Goal: Task Accomplishment & Management: Use online tool/utility

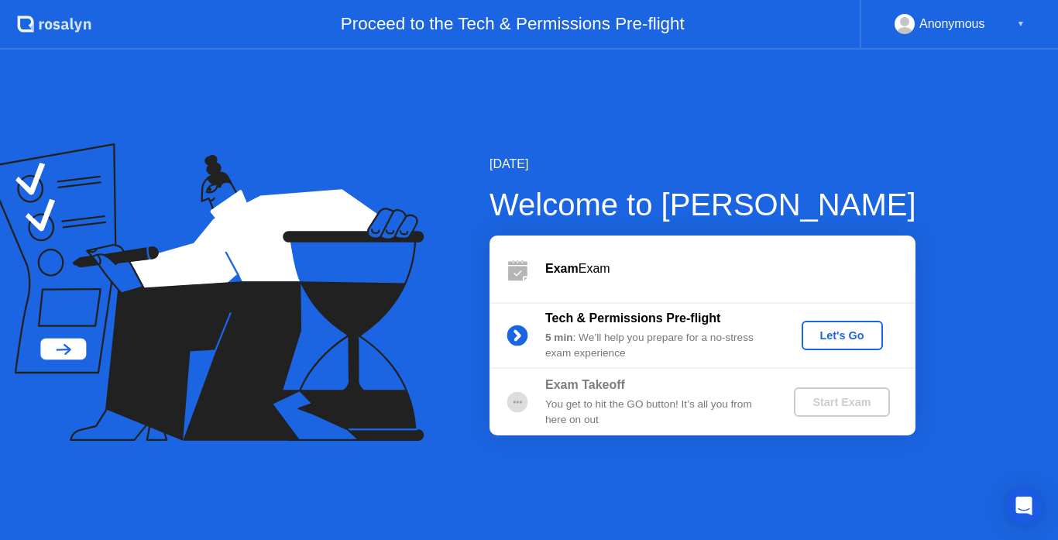
click at [829, 334] on div "Let's Go" at bounding box center [842, 335] width 69 height 12
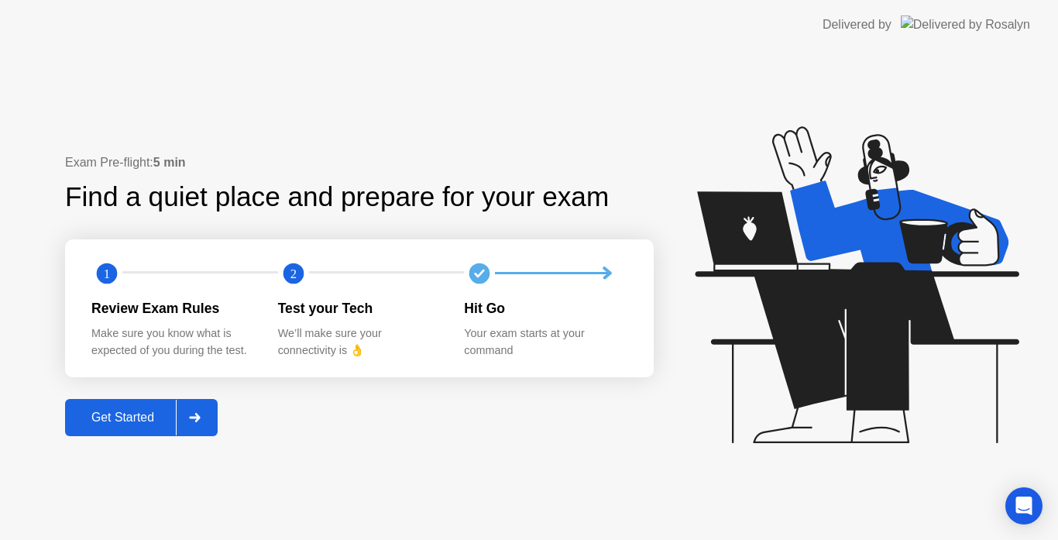
click at [145, 420] on div "Get Started" at bounding box center [123, 417] width 106 height 14
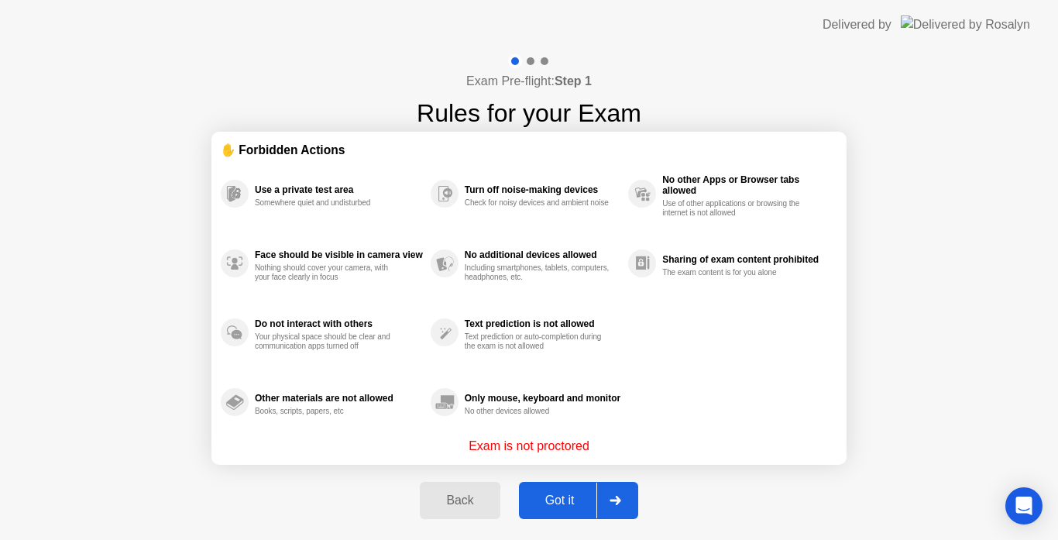
click at [559, 496] on div "Got it" at bounding box center [559, 500] width 73 height 14
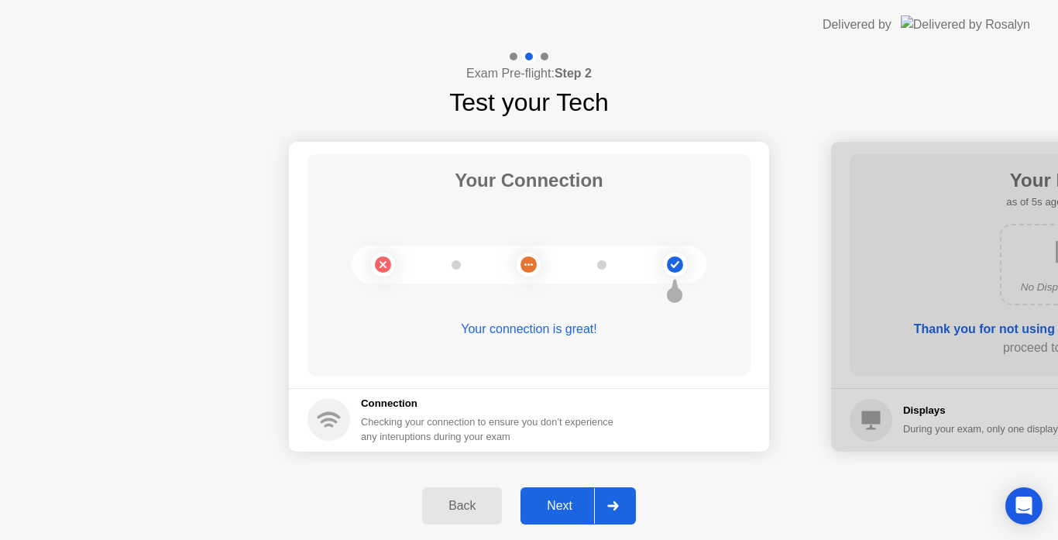
click at [560, 500] on div "Next" at bounding box center [559, 506] width 69 height 14
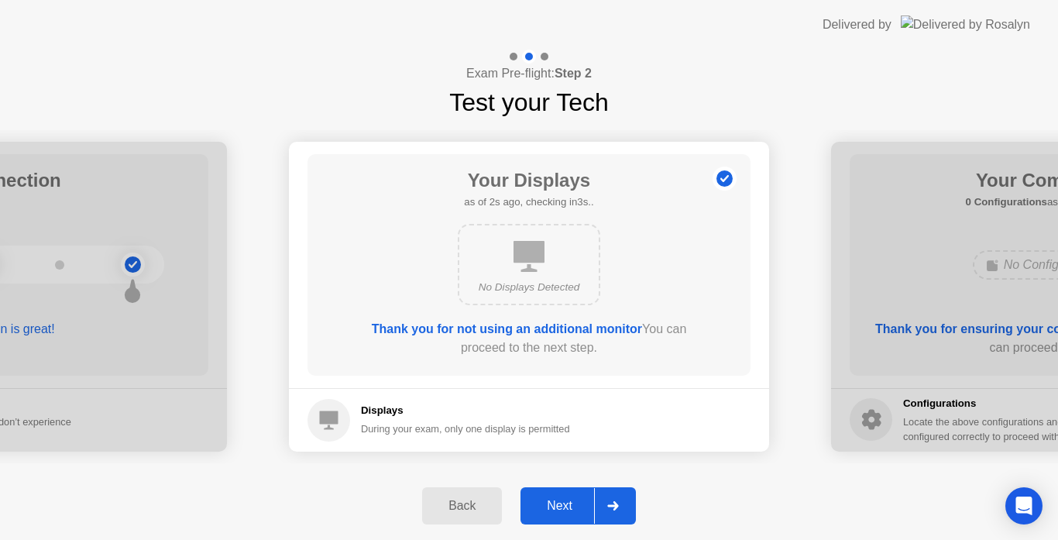
click at [555, 506] on div "Next" at bounding box center [559, 506] width 69 height 14
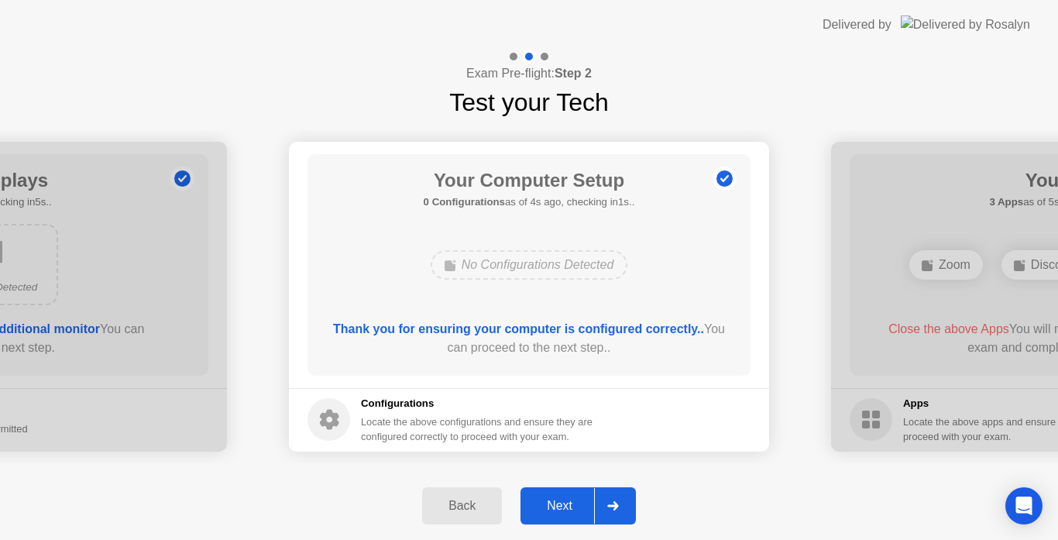
click at [562, 499] on div "Next" at bounding box center [559, 506] width 69 height 14
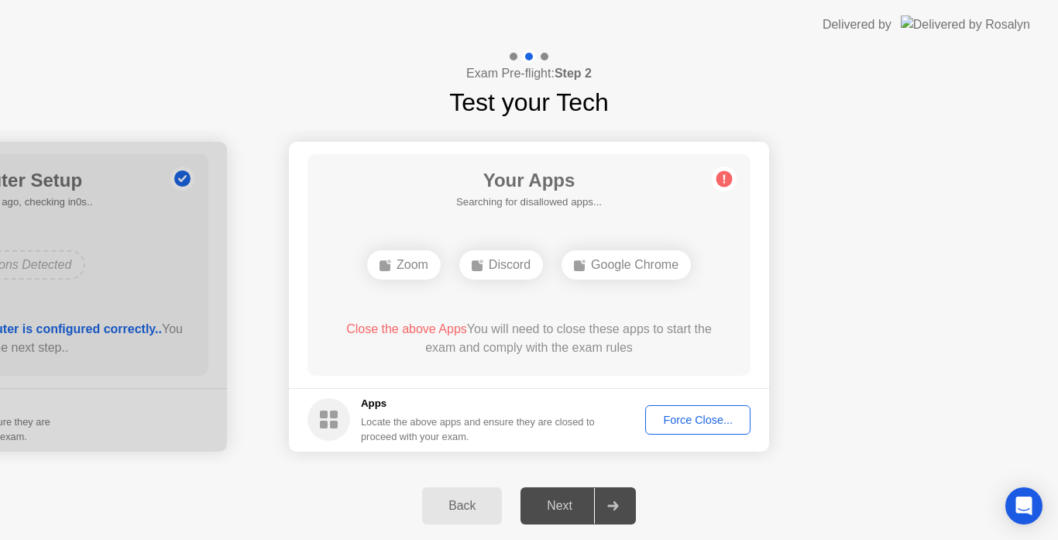
click at [699, 420] on div "Force Close..." at bounding box center [697, 419] width 94 height 12
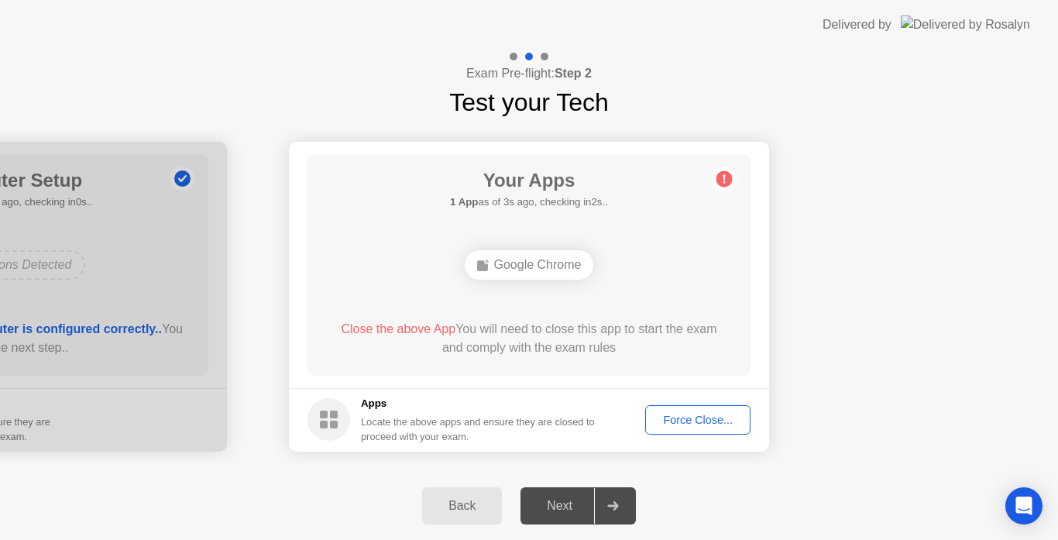
click at [688, 423] on div "Force Close..." at bounding box center [697, 419] width 94 height 12
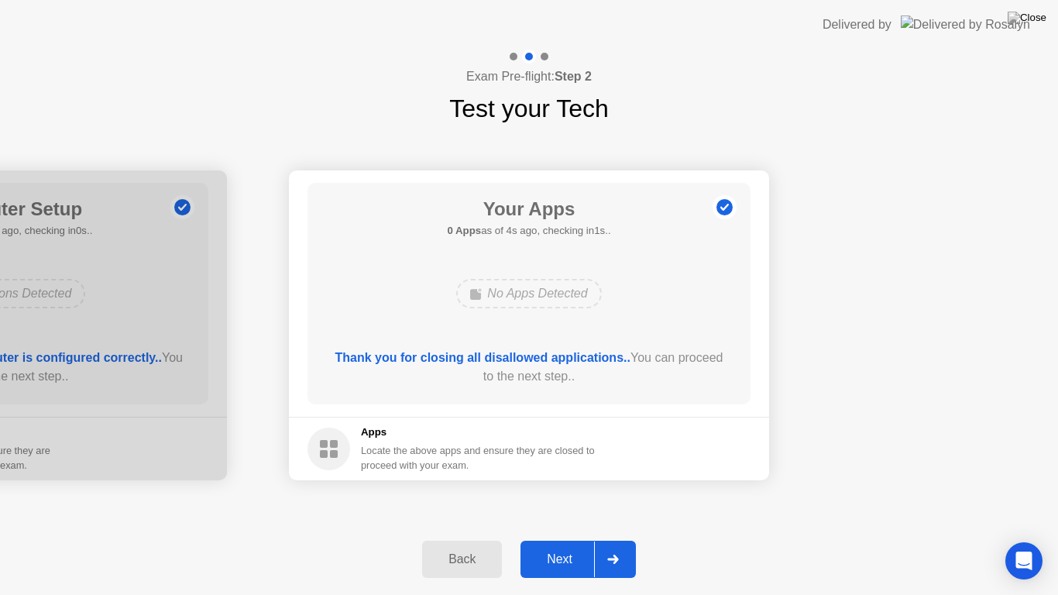
click at [562, 539] on div "Next" at bounding box center [559, 559] width 69 height 14
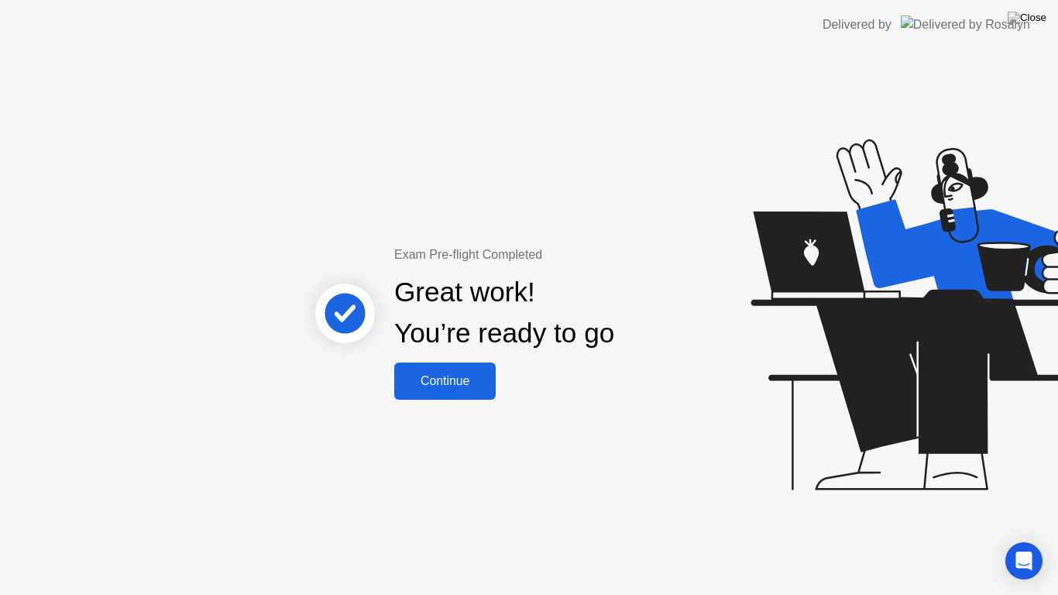
click at [448, 379] on div "Continue" at bounding box center [445, 381] width 92 height 14
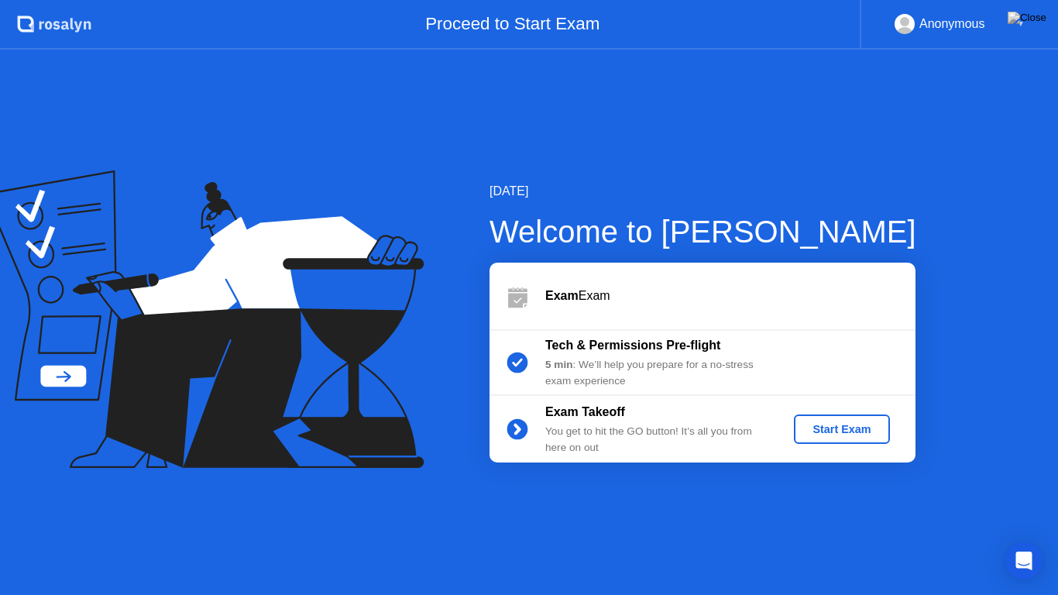
click at [854, 426] on div "Start Exam" at bounding box center [841, 429] width 83 height 12
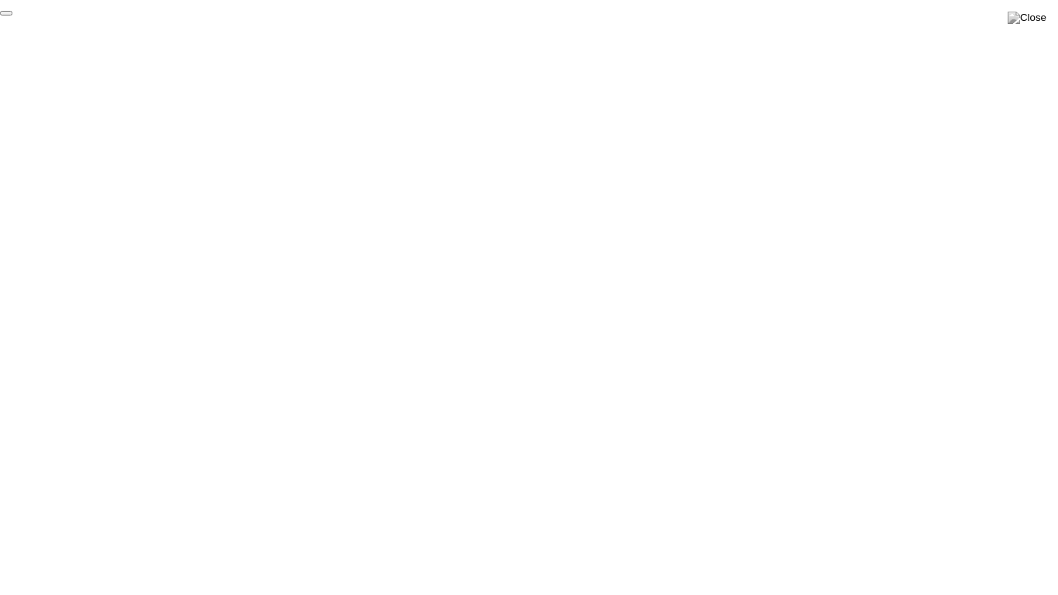
click div "End Proctoring Session"
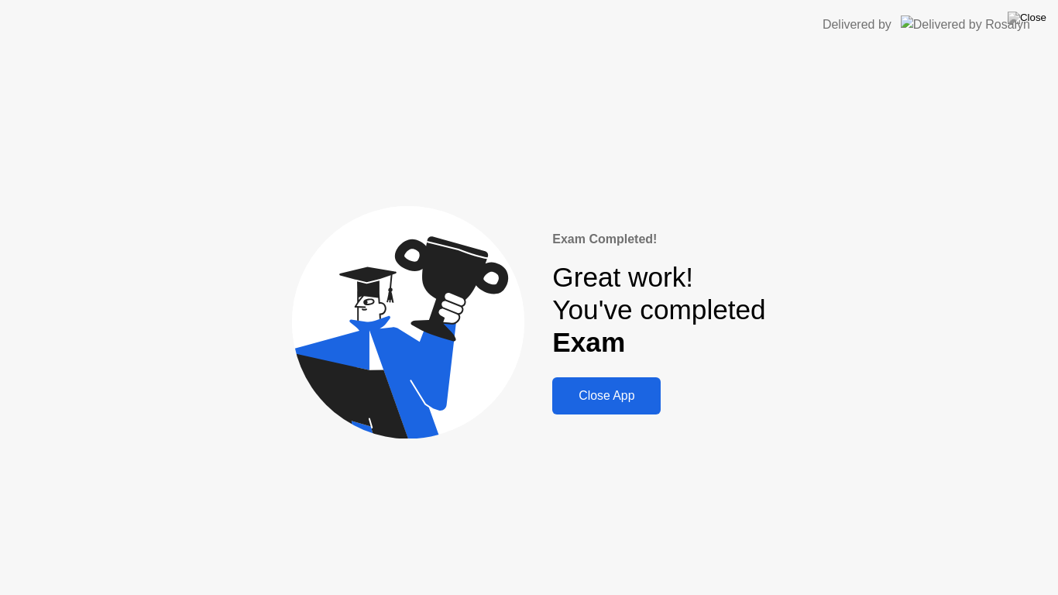
click at [623, 390] on div "Close App" at bounding box center [606, 396] width 99 height 14
